Goal: Information Seeking & Learning: Find specific page/section

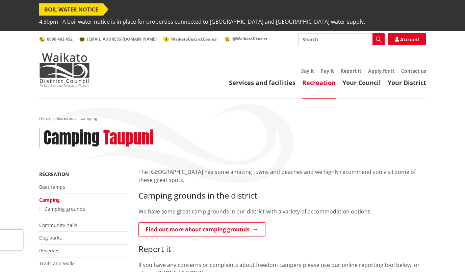
click at [313, 33] on input "Search" at bounding box center [341, 39] width 87 height 12
type input "caravan"
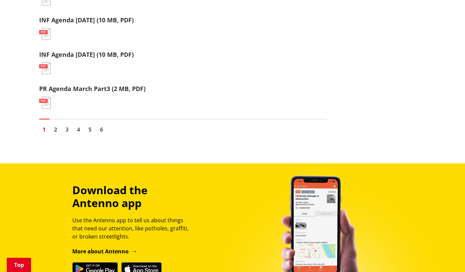
scroll to position [885, 0]
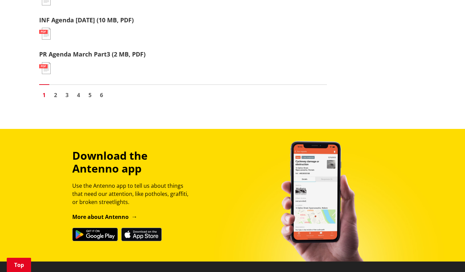
click at [56, 90] on link "2" at bounding box center [56, 95] width 10 height 10
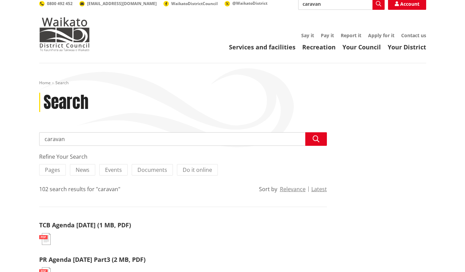
scroll to position [35, 0]
click at [78, 133] on input "caravan" at bounding box center [183, 140] width 288 height 14
type input "c"
type input "motor home"
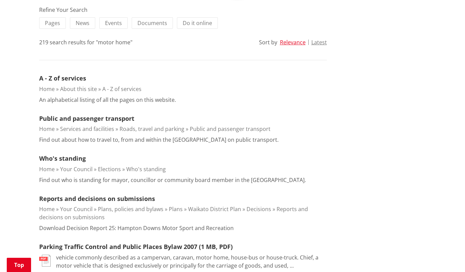
scroll to position [175, 0]
